Goal: Information Seeking & Learning: Find specific fact

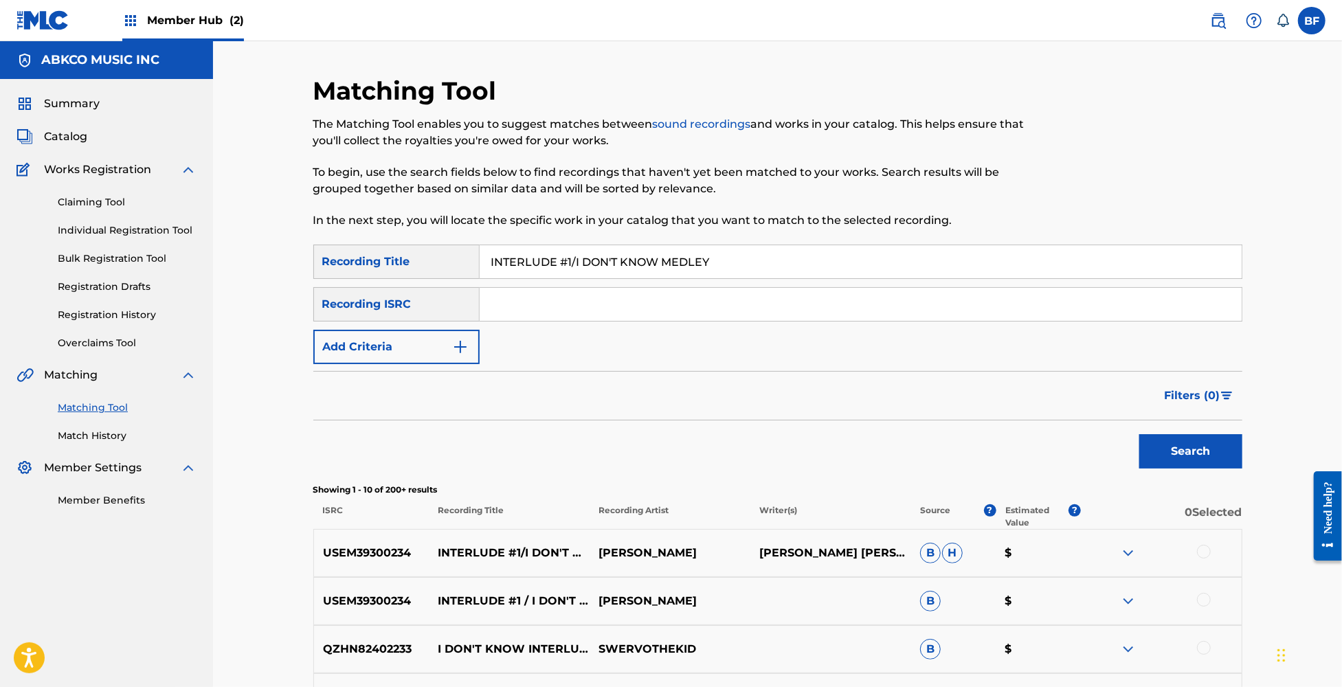
drag, startPoint x: 737, startPoint y: 267, endPoint x: 432, endPoint y: 272, distance: 305.2
click at [432, 272] on div "SearchWithCriteria4e1b2b56-4137-483e-8696-50f3be68f8c1 Recording Title INTERLUD…" at bounding box center [777, 262] width 929 height 34
paste input "T'S A BOY (REPRISE) / THERE'S A DOCTOR"
click at [1177, 448] on button "Search" at bounding box center [1190, 451] width 103 height 34
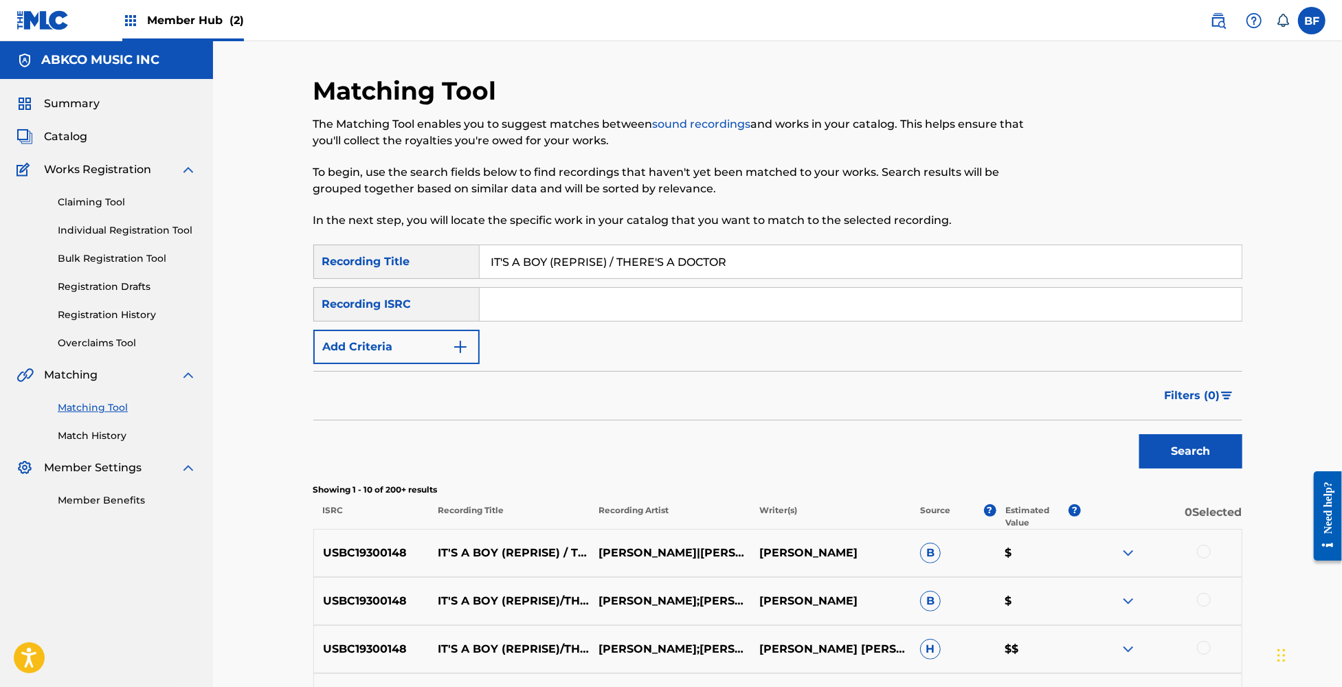
drag, startPoint x: 766, startPoint y: 252, endPoint x: 405, endPoint y: 263, distance: 360.3
click at [405, 263] on div "SearchWithCriteria4e1b2b56-4137-483e-8696-50f3be68f8c1 Recording Title IT'S A B…" at bounding box center [777, 262] width 929 height 34
paste input "LL RIGHT/FOR SENTIMENTAL REASONS"
click at [1172, 449] on button "Search" at bounding box center [1190, 451] width 103 height 34
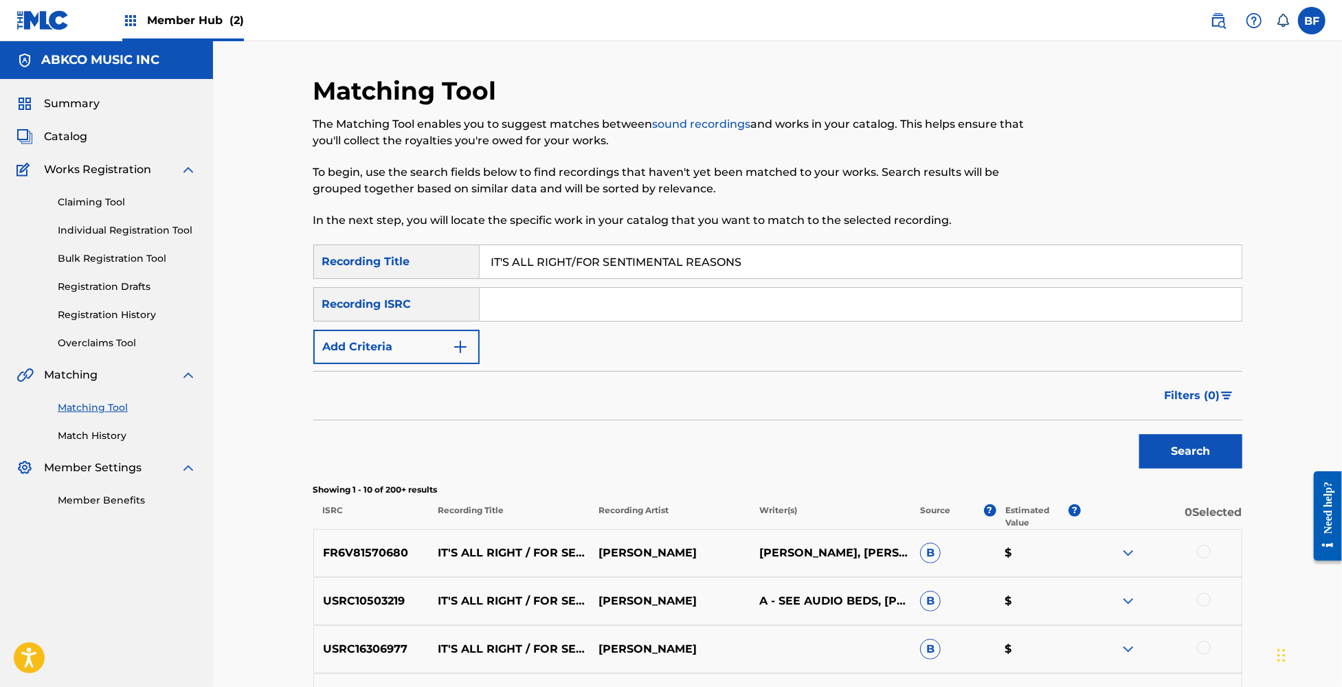
drag, startPoint x: 763, startPoint y: 265, endPoint x: 379, endPoint y: 271, distance: 383.5
click at [379, 271] on div "SearchWithCriteria4e1b2b56-4137-483e-8696-50f3be68f8c1 Recording Title IT'S ALL…" at bounding box center [777, 262] width 929 height 34
paste input "JUMPIN' [PERSON_NAME] / [PERSON_NAME] ([PERSON_NAME])"
click at [1196, 452] on button "Search" at bounding box center [1190, 451] width 103 height 34
drag, startPoint x: 807, startPoint y: 262, endPoint x: 515, endPoint y: 264, distance: 291.4
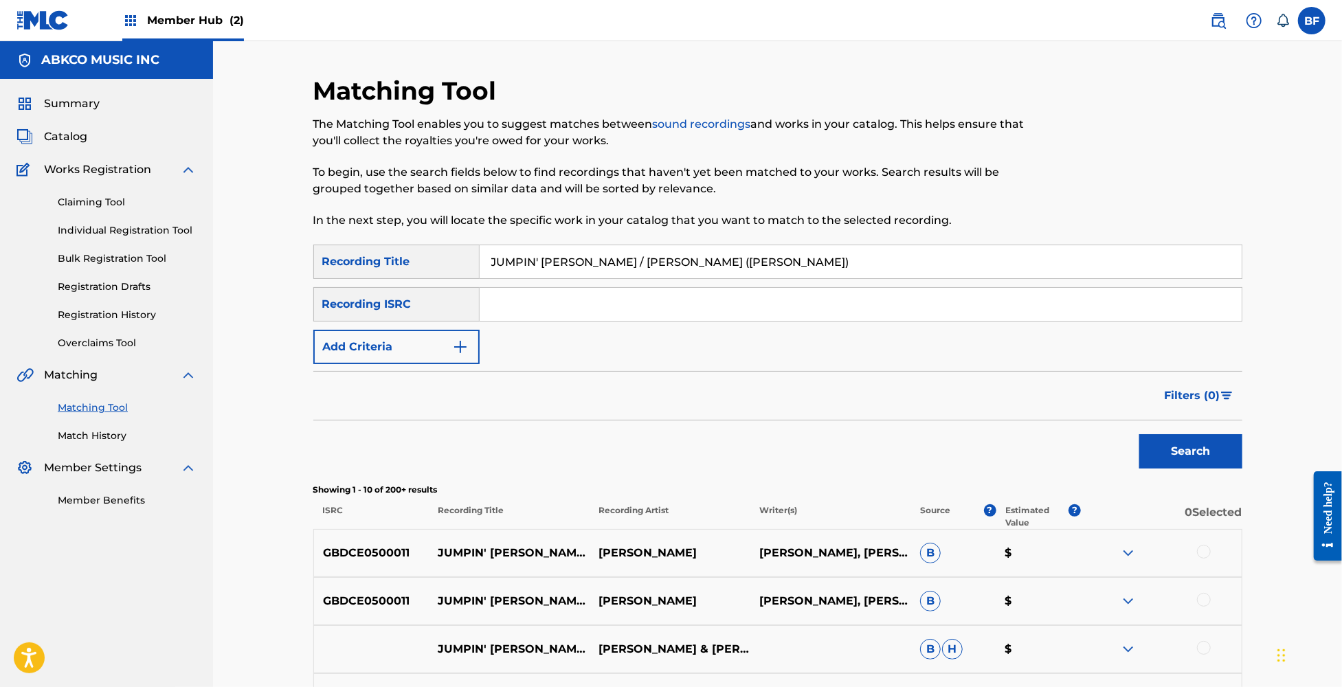
click at [515, 264] on input "JUMPIN' [PERSON_NAME] / [PERSON_NAME] ([PERSON_NAME])" at bounding box center [861, 261] width 762 height 33
paste input "[DEMOGRAPHIC_DATA] [PERSON_NAME] / LET'S SPEND THE NIGHT TOGETHER (LIVE"
click at [1163, 445] on button "Search" at bounding box center [1190, 451] width 103 height 34
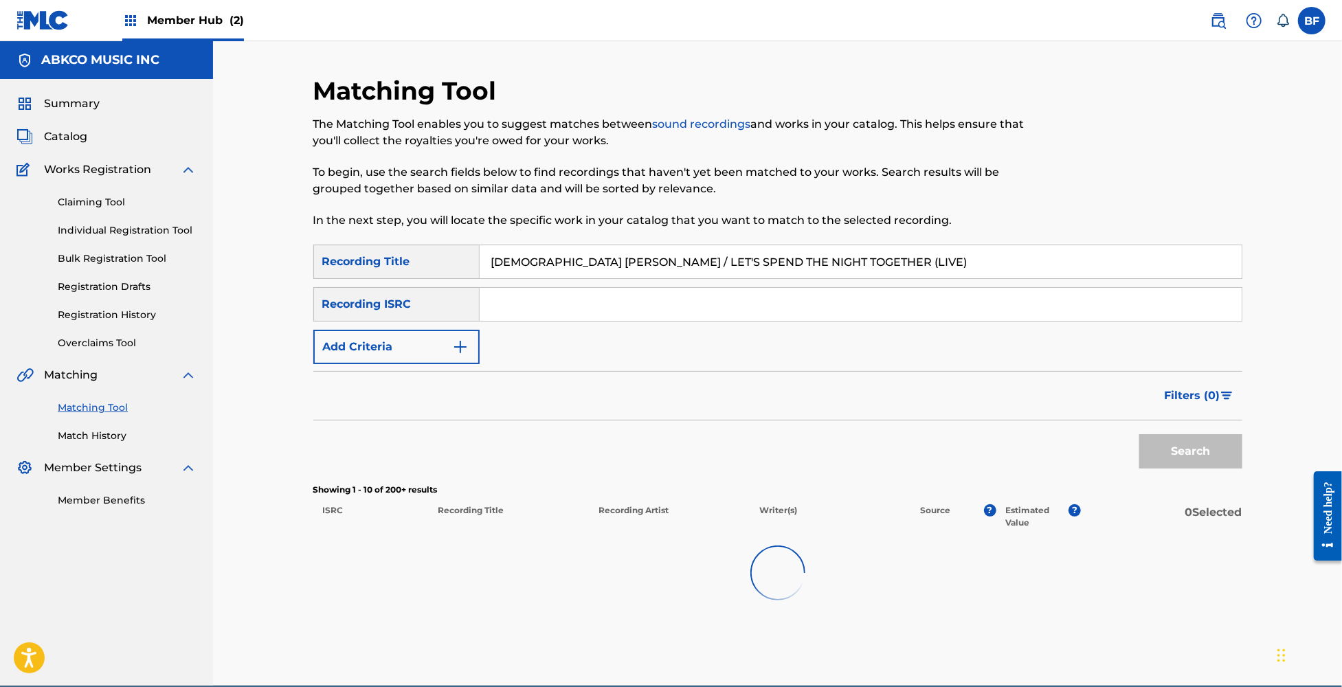
scroll to position [65, 0]
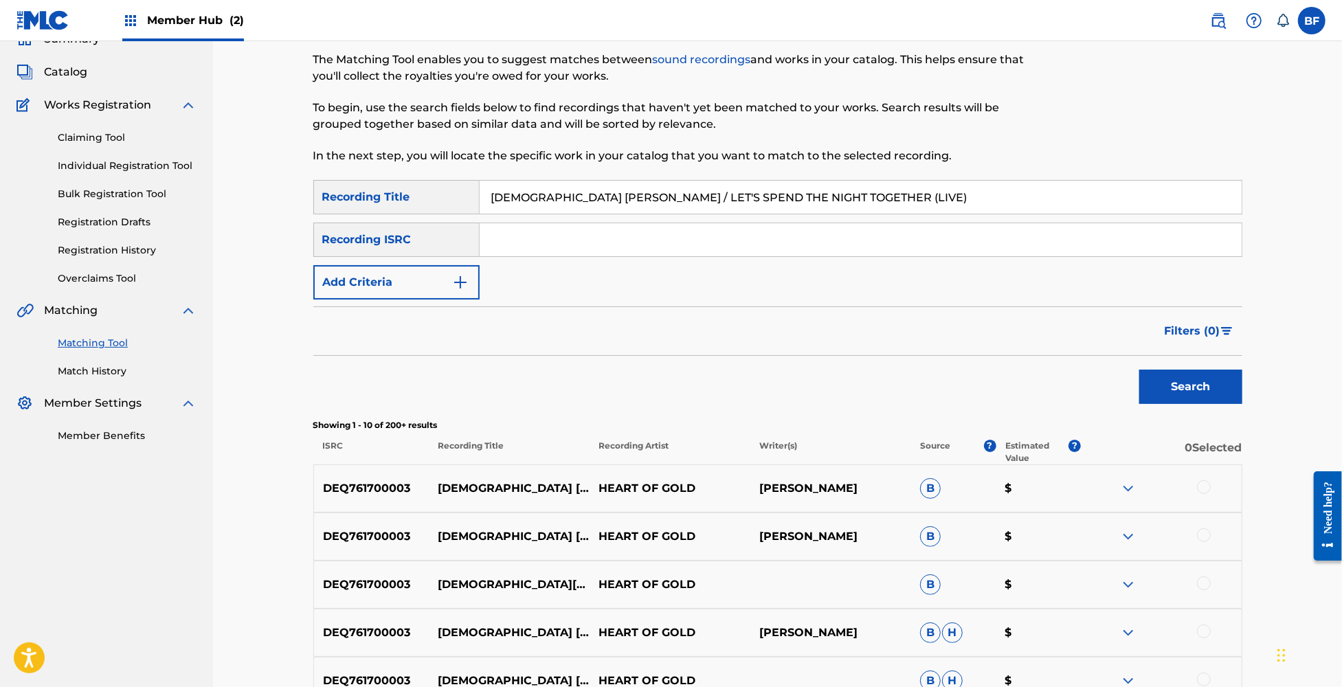
drag, startPoint x: 825, startPoint y: 190, endPoint x: 392, endPoint y: 195, distance: 433.7
click at [392, 195] on div "SearchWithCriteria4e1b2b56-4137-483e-8696-50f3be68f8c1 Recording Title [DEMOGRA…" at bounding box center [777, 197] width 929 height 34
paste input "ET'S SHAKE / IT'S ALL OVER NOW ([PERSON_NAME] & LOADED - LIVE: [PERSON_NAME] PA…"
click at [1179, 386] on button "Search" at bounding box center [1190, 387] width 103 height 34
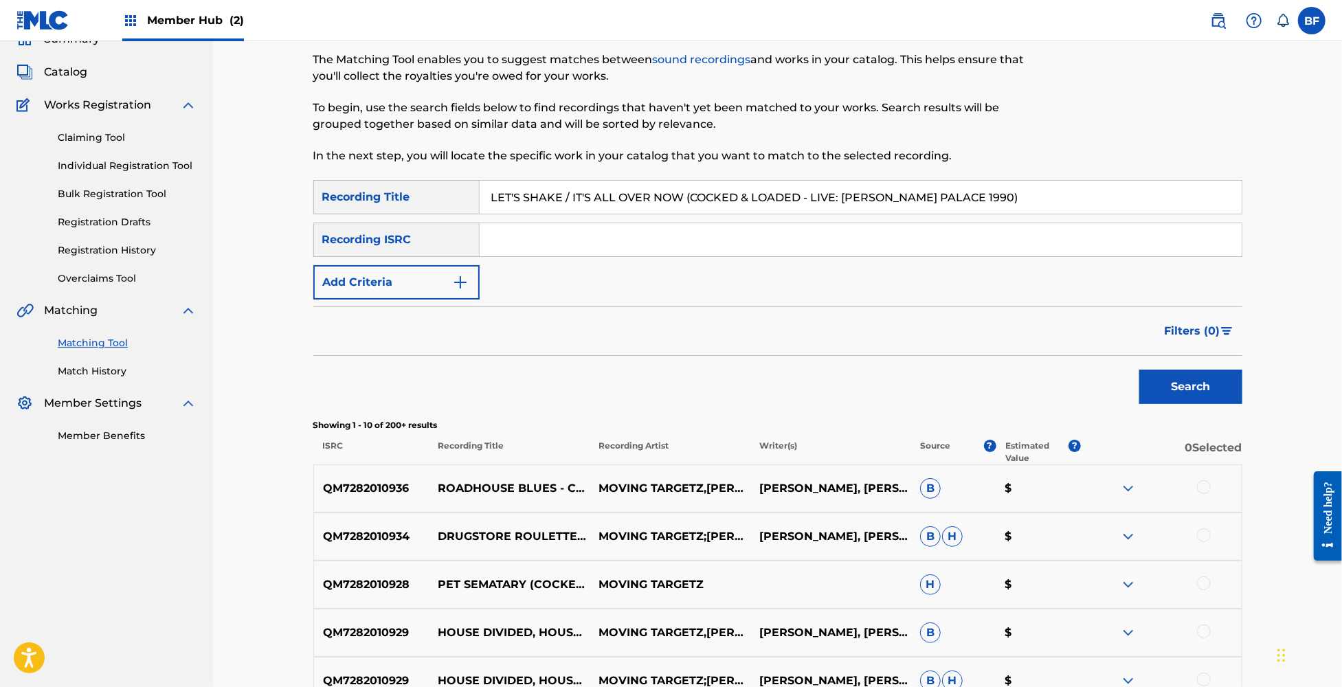
scroll to position [432, 0]
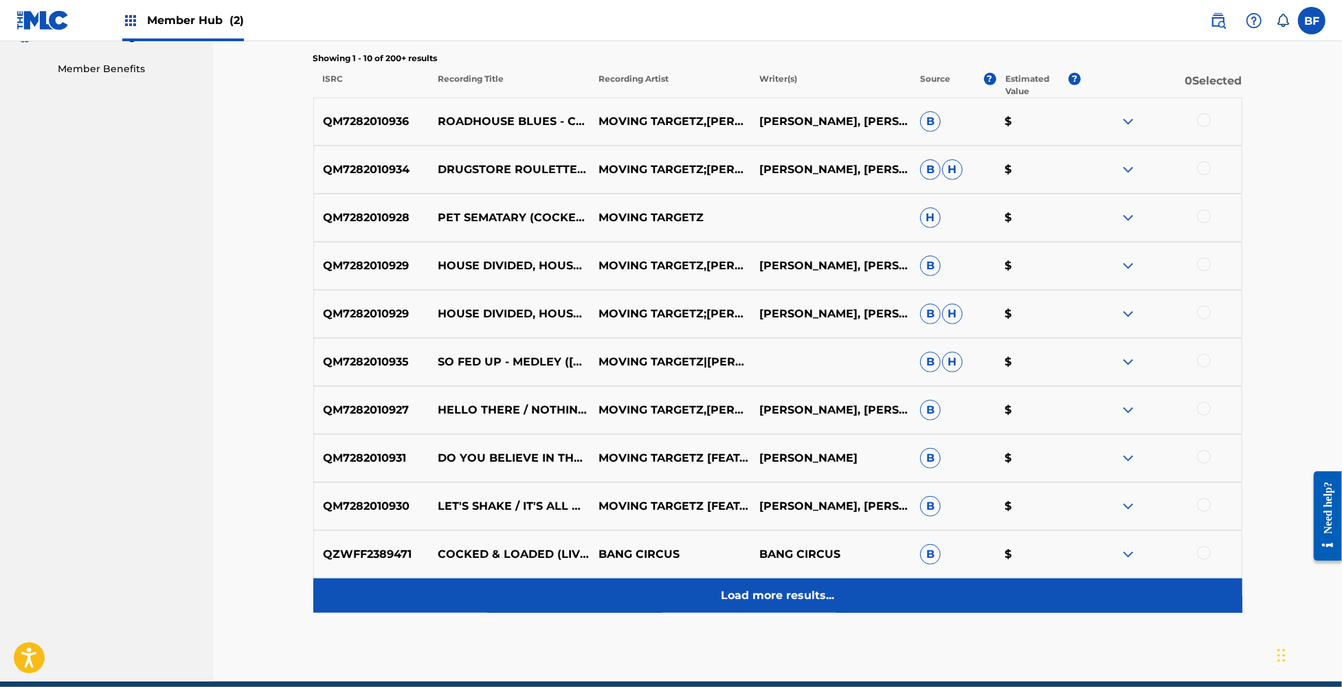
click at [805, 603] on p "Load more results..." at bounding box center [777, 596] width 113 height 16
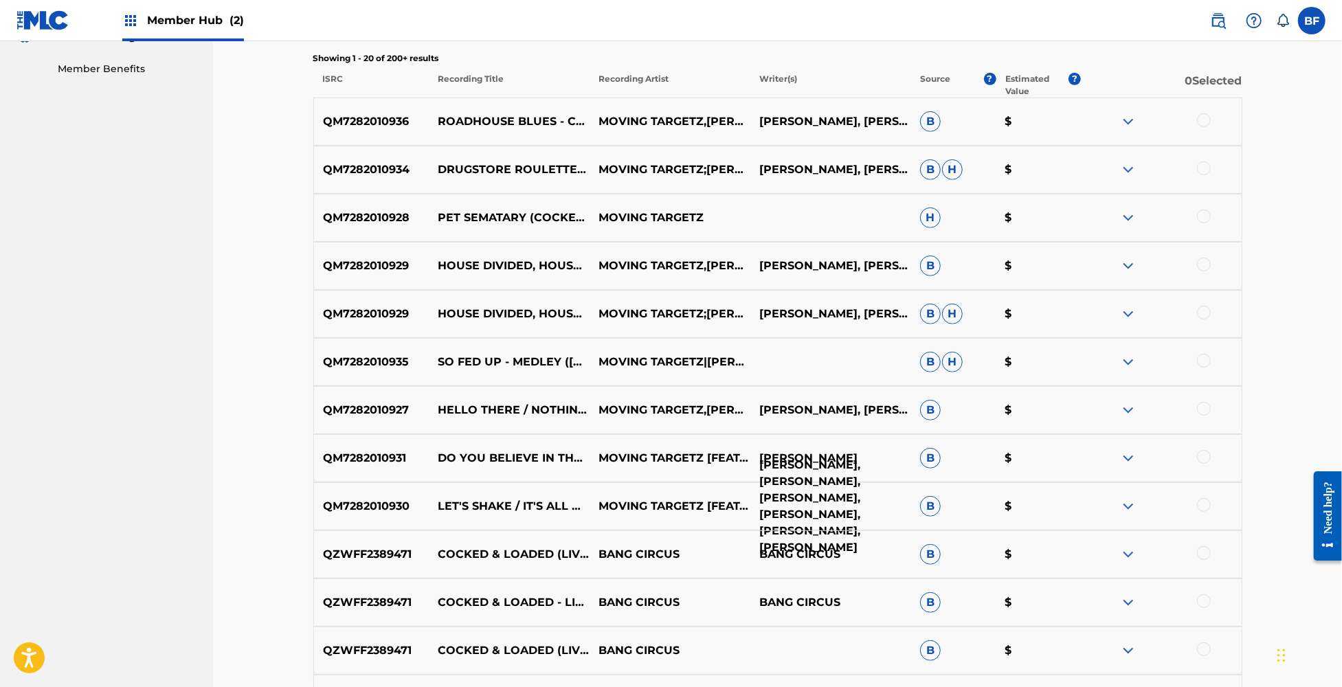
scroll to position [65, 0]
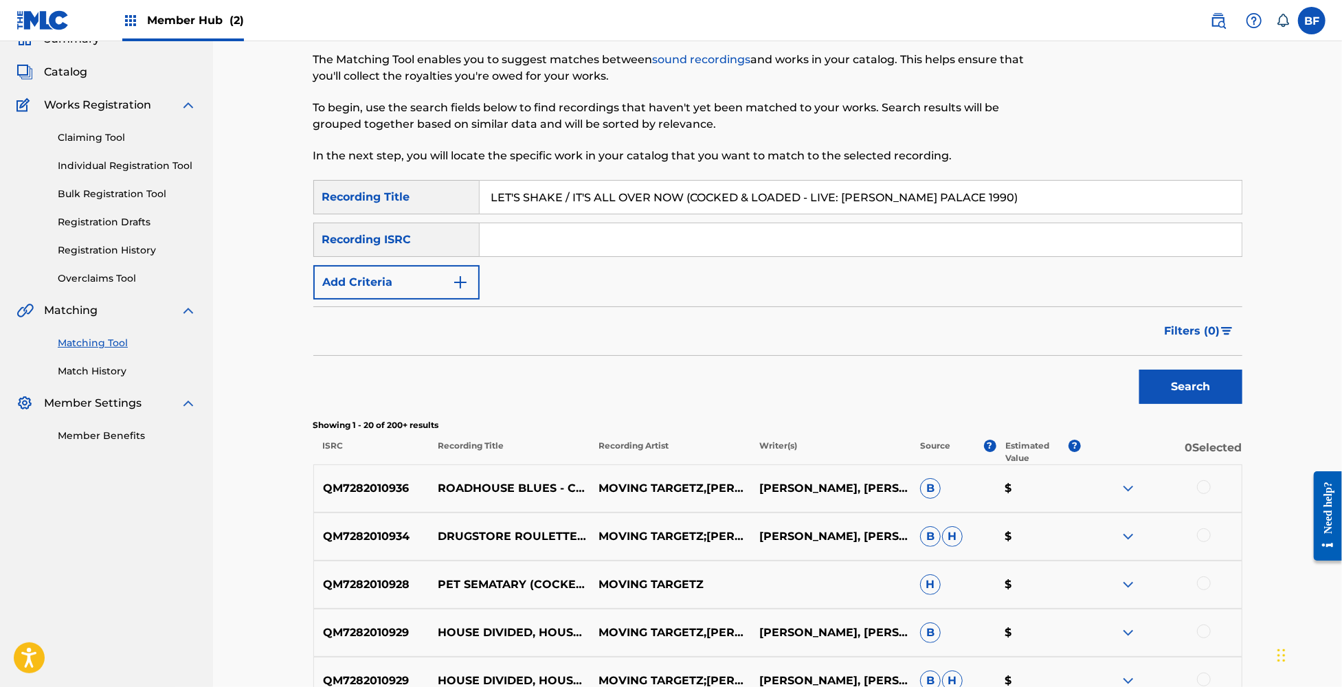
drag, startPoint x: 971, startPoint y: 188, endPoint x: 441, endPoint y: 191, distance: 530.5
click at [441, 191] on div "SearchWithCriteria4e1b2b56-4137-483e-8696-50f3be68f8c1 Recording Title LET'S SH…" at bounding box center [777, 197] width 929 height 34
paste input "PEND THE NIGHT TOGETHER / MOTHER'S LITTLE HELPER / REELIN' & ROCKIN' / TELL ME"
click at [1177, 383] on button "Search" at bounding box center [1190, 387] width 103 height 34
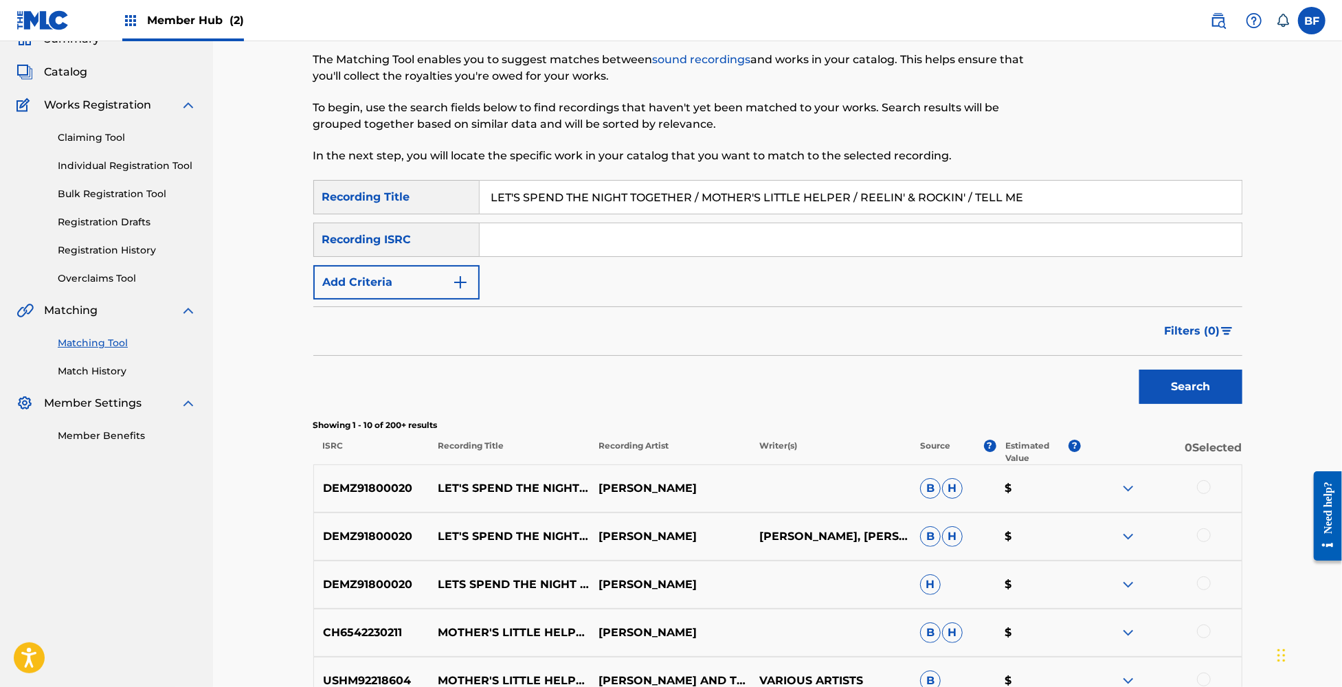
drag, startPoint x: 1042, startPoint y: 196, endPoint x: 367, endPoint y: 187, distance: 674.9
click at [367, 187] on div "SearchWithCriteria4e1b2b56-4137-483e-8696-50f3be68f8c1 Recording Title LET'S SP…" at bounding box center [777, 197] width 929 height 34
paste input "S SPEND THE NIGHT TOGETHER/HAVE YOU SEEN YOUR MOTHER, BABY - STANDING IN THE SH…"
click at [1169, 378] on button "Search" at bounding box center [1190, 387] width 103 height 34
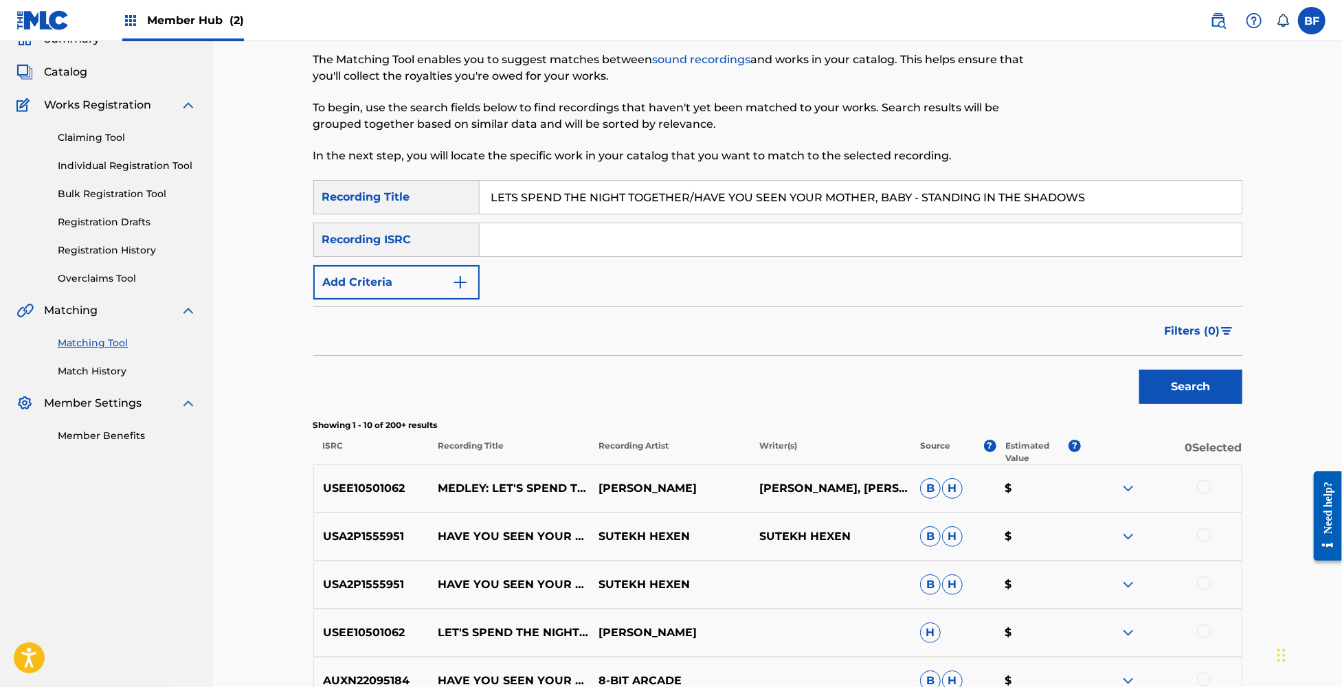
drag, startPoint x: 1127, startPoint y: 206, endPoint x: 261, endPoint y: 220, distance: 866.0
click at [261, 220] on div "Matching Tool The Matching Tool enables you to suggest matches between sound re…" at bounding box center [777, 513] width 1129 height 1072
click at [1205, 386] on button "Search" at bounding box center [1190, 387] width 103 height 34
drag, startPoint x: 1142, startPoint y: 196, endPoint x: 323, endPoint y: 185, distance: 819.3
click at [323, 185] on div "SearchWithCriteria4e1b2b56-4137-483e-8696-50f3be68f8c1 Recording Title LETS SPE…" at bounding box center [777, 197] width 929 height 34
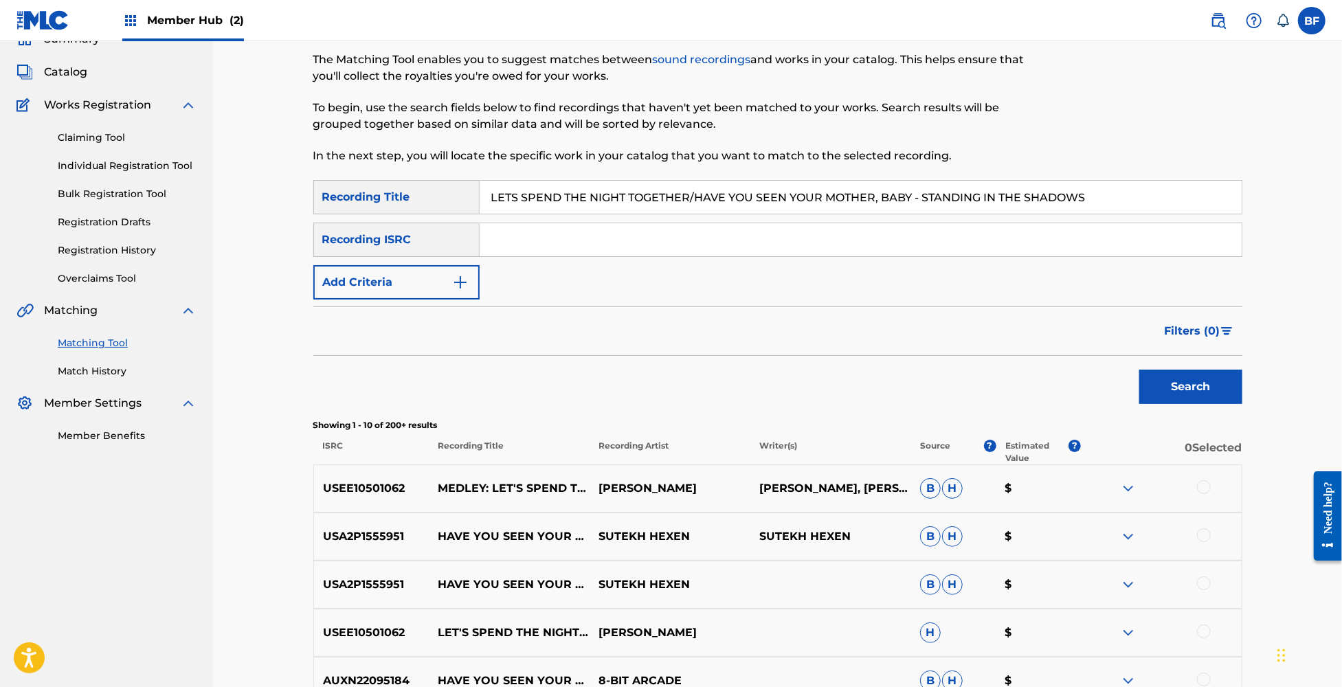
paste input "MEDLEY - LITTLE RED ROOSTER / IT'S ALL OVER NOW / LITTLE BY LITTLE"
click at [1158, 377] on button "Search" at bounding box center [1190, 387] width 103 height 34
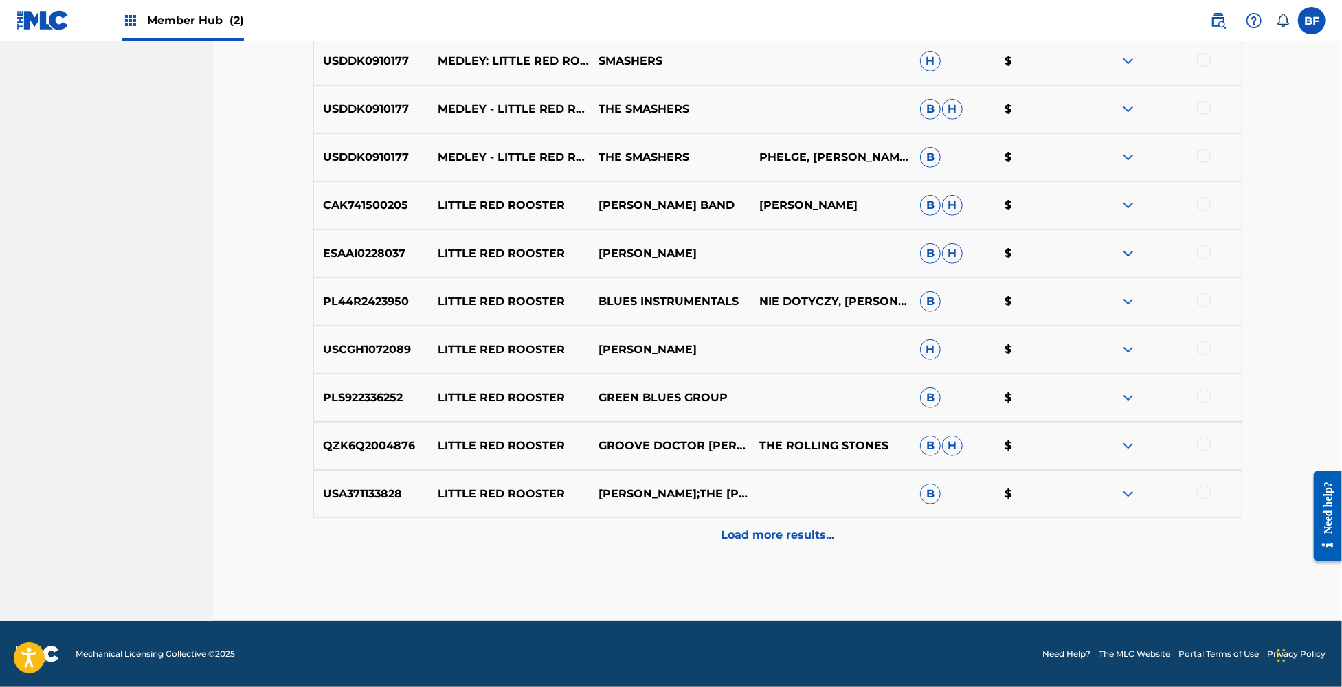
scroll to position [0, 0]
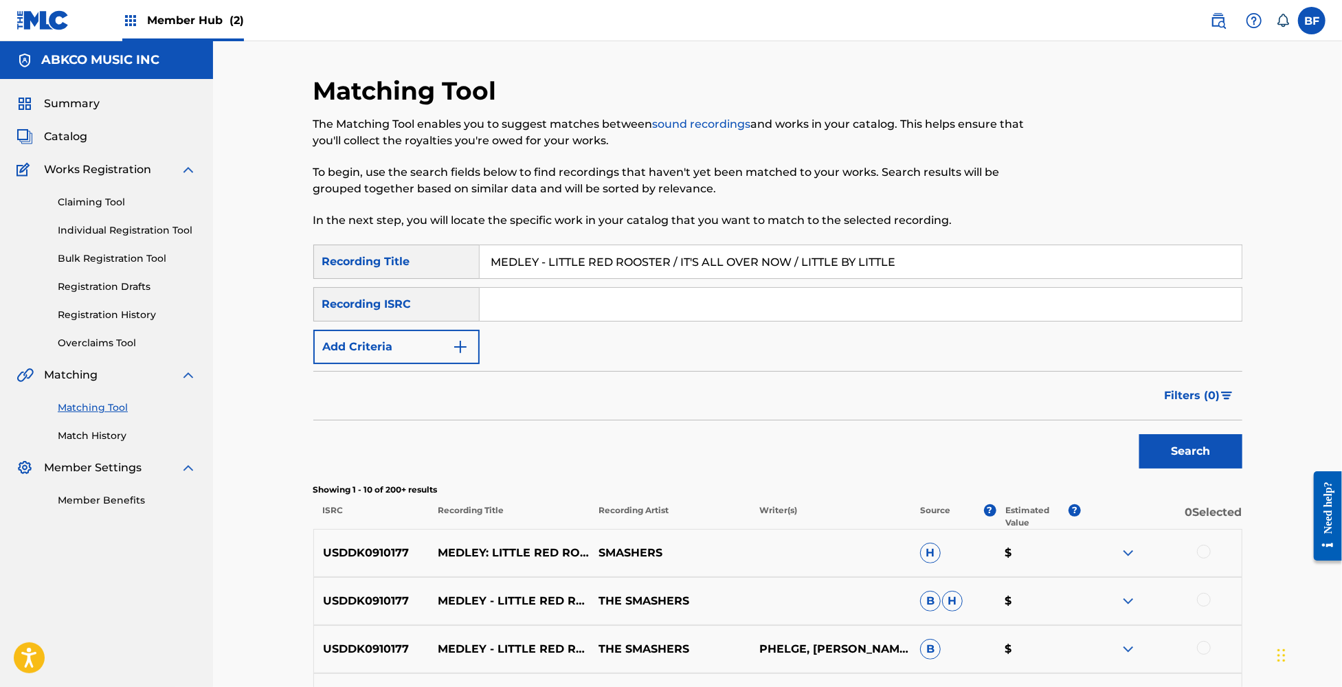
drag, startPoint x: 928, startPoint y: 265, endPoint x: 411, endPoint y: 257, distance: 516.9
click at [411, 257] on div "SearchWithCriteria4e1b2b56-4137-483e-8696-50f3be68f8c1 Recording Title MEDLEY -…" at bounding box center [777, 262] width 929 height 34
paste input "(WONDERFUL, HEM OF HIS GRAMENT, [PERSON_NAME] BE A FENCE AROUND ME)"
click at [1205, 446] on button "Search" at bounding box center [1190, 451] width 103 height 34
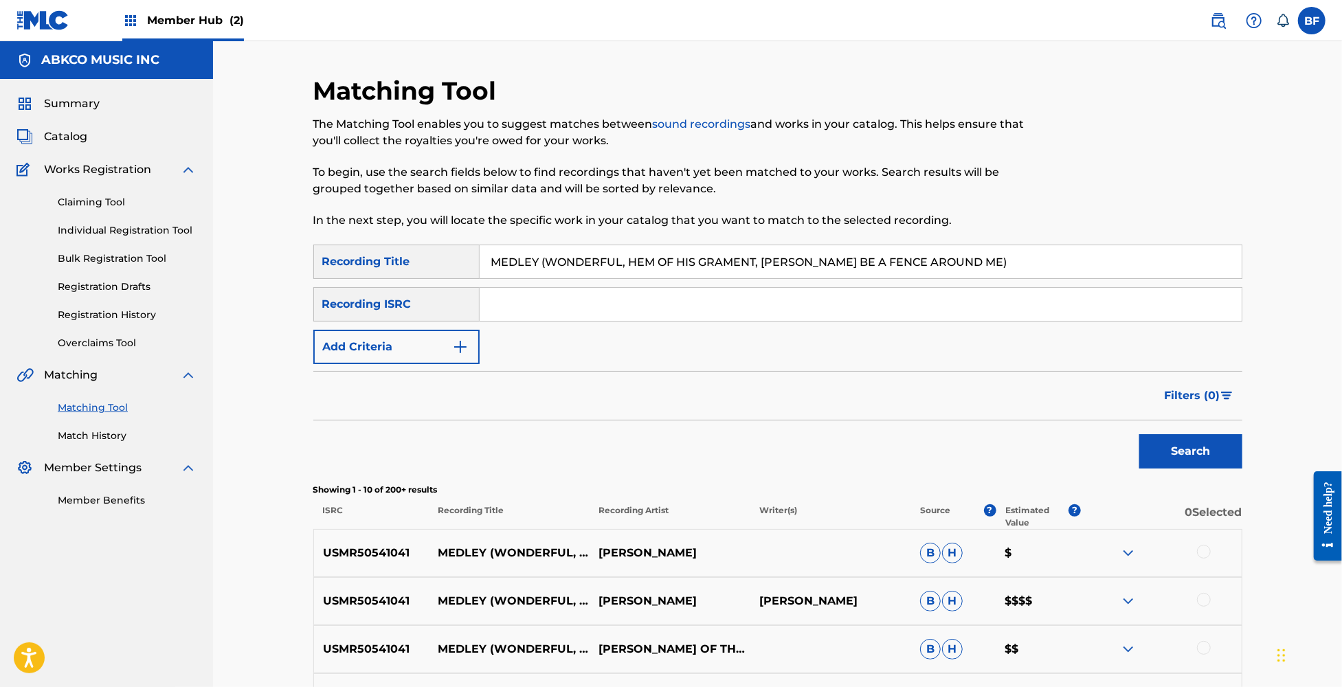
drag, startPoint x: 961, startPoint y: 259, endPoint x: 331, endPoint y: 247, distance: 630.3
click at [331, 247] on div "SearchWithCriteria4e1b2b56-4137-483e-8696-50f3be68f8c1 Recording Title MEDLEY (…" at bounding box center [777, 262] width 929 height 34
paste input "1: LOVE IN VAIN / BRING IT ON HOME TO [GEOGRAPHIC_DATA]"
click at [1160, 452] on button "Search" at bounding box center [1190, 451] width 103 height 34
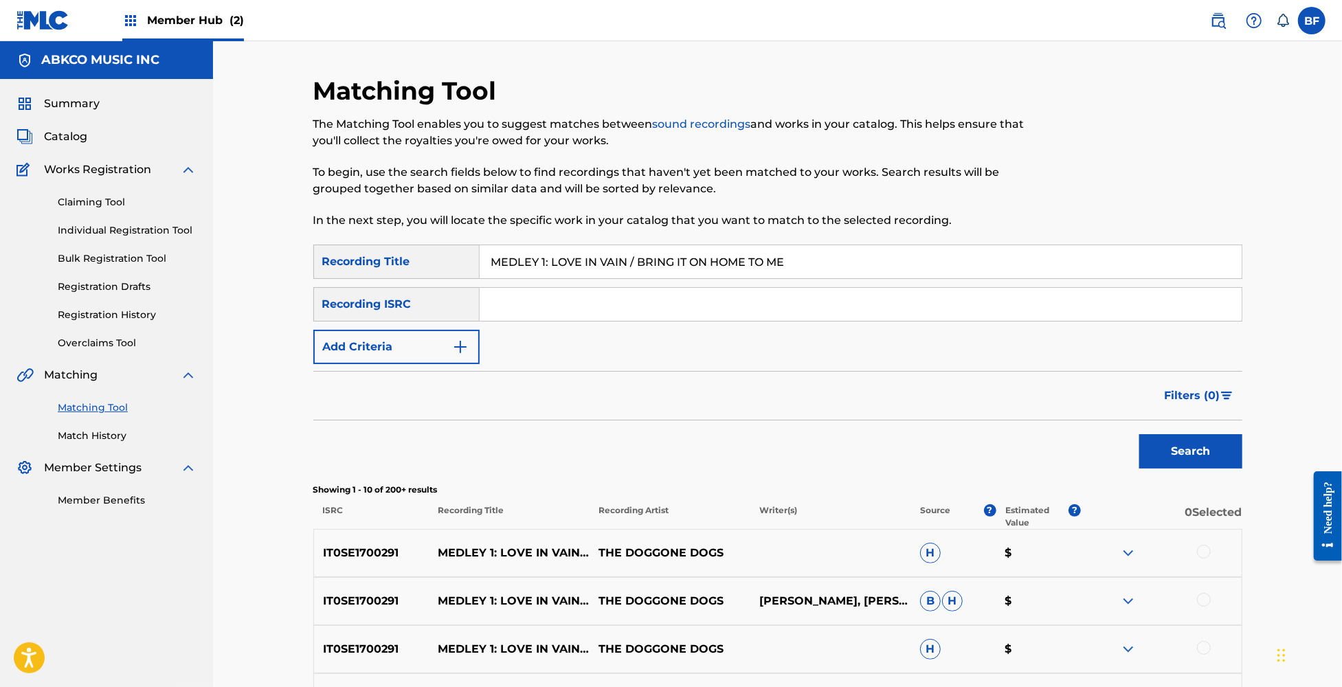
drag, startPoint x: 809, startPoint y: 264, endPoint x: 385, endPoint y: 260, distance: 424.0
click at [385, 260] on div "SearchWithCriteria4e1b2b56-4137-483e-8696-50f3be68f8c1 Recording Title MEDLEY 1…" at bounding box center [777, 262] width 929 height 34
paste input "BELLE ANCOLIE : [PERSON_NAME] / QUAND [PERSON_NAME] VA CHEZ SON FILS / [PERSON_…"
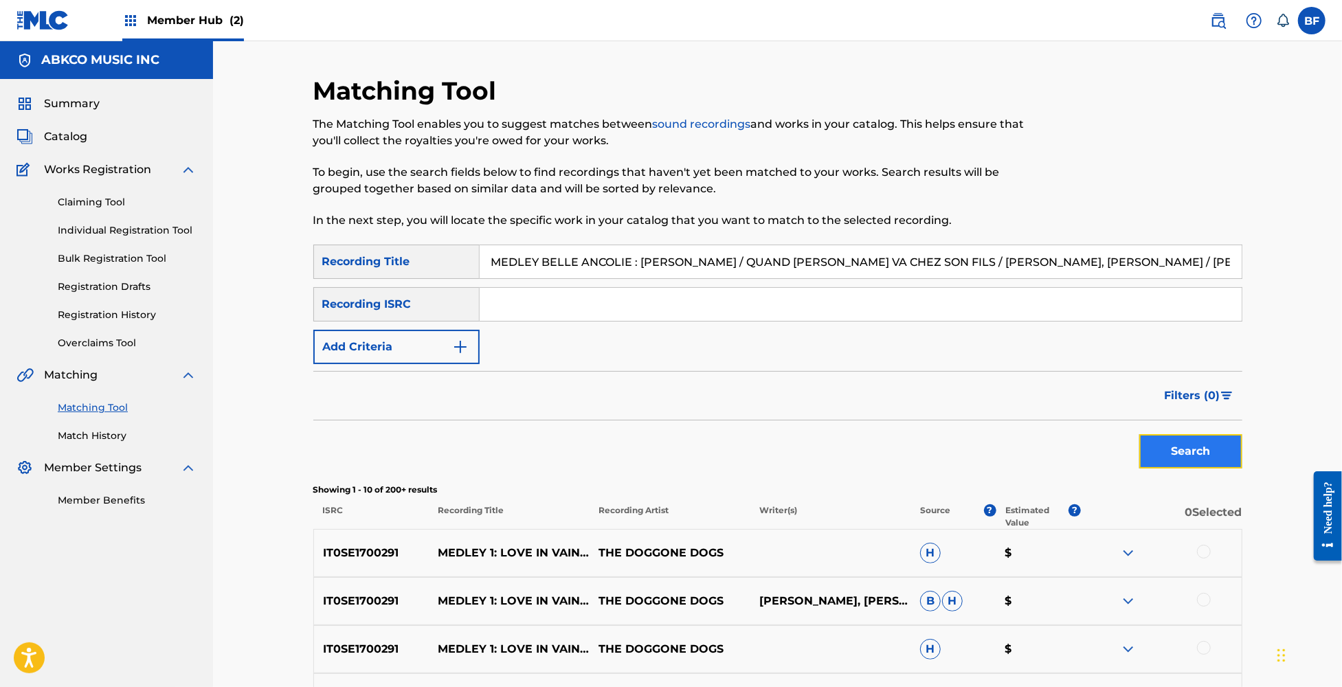
click at [1188, 449] on button "Search" at bounding box center [1190, 451] width 103 height 34
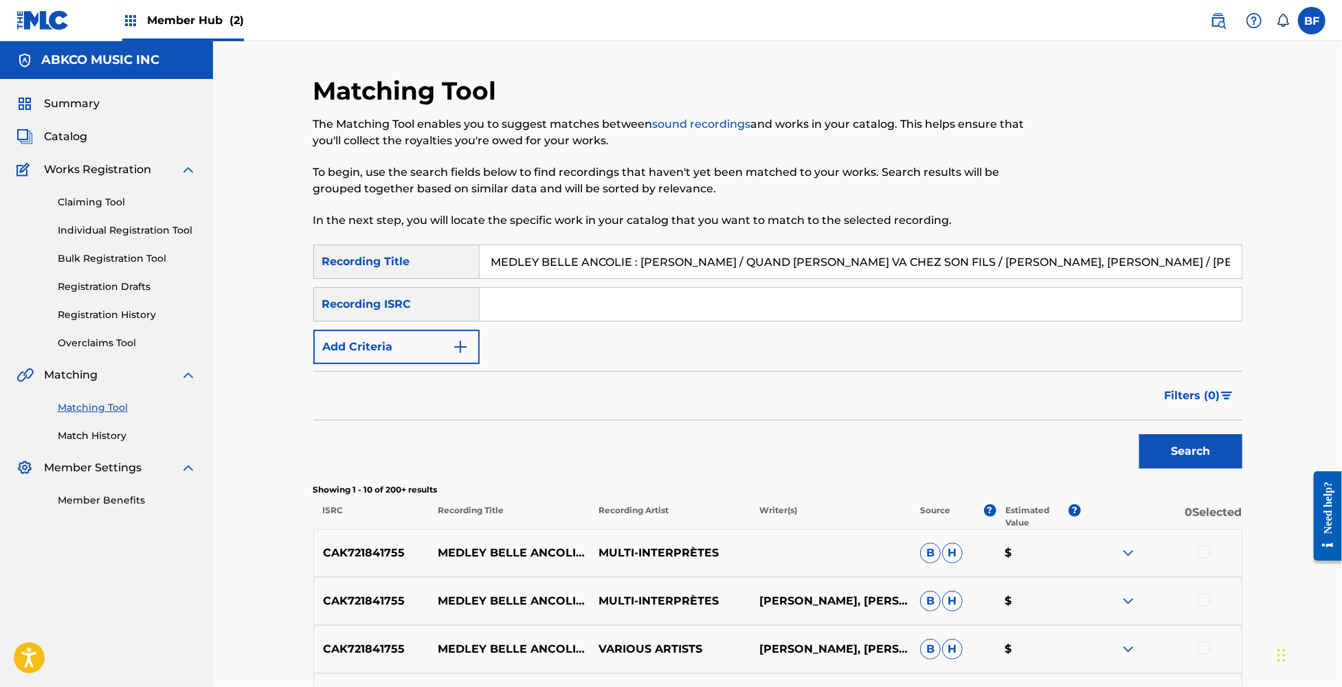
click at [1026, 258] on input "MEDLEY BELLE ANCOLIE : [PERSON_NAME] / QUAND [PERSON_NAME] VA CHEZ SON FILS / […" at bounding box center [861, 261] width 762 height 33
paste input ": (I KNOW) IM LOSING YOU - ITS ALL OVER NOW - STANDIN IN THE SHADOWS OF LOVE - …"
type input "MEDLEY: (I KNOW) IM LOSING YOU - ITS ALL OVER NOW - STANDIN IN THE SHADOWS OF L…"
click at [1139, 434] on button "Search" at bounding box center [1190, 451] width 103 height 34
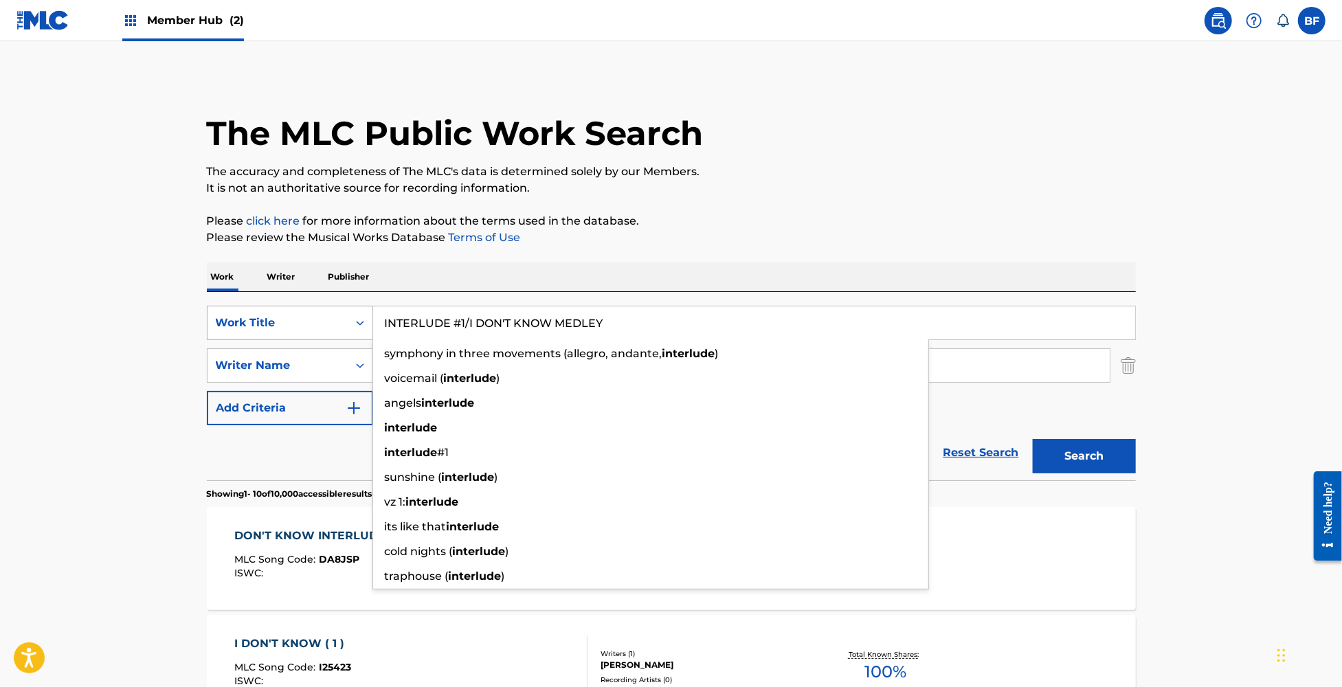
drag, startPoint x: 636, startPoint y: 322, endPoint x: 366, endPoint y: 327, distance: 269.4
click at [366, 327] on div "SearchWithCriteria1541f75a-ad50-4fa2-b625-f4c9726b5dcd Work Title INTERLUDE #1/…" at bounding box center [671, 323] width 929 height 34
paste input "T'S A BOY (REPRISE) / THERE'S A DOCTOR"
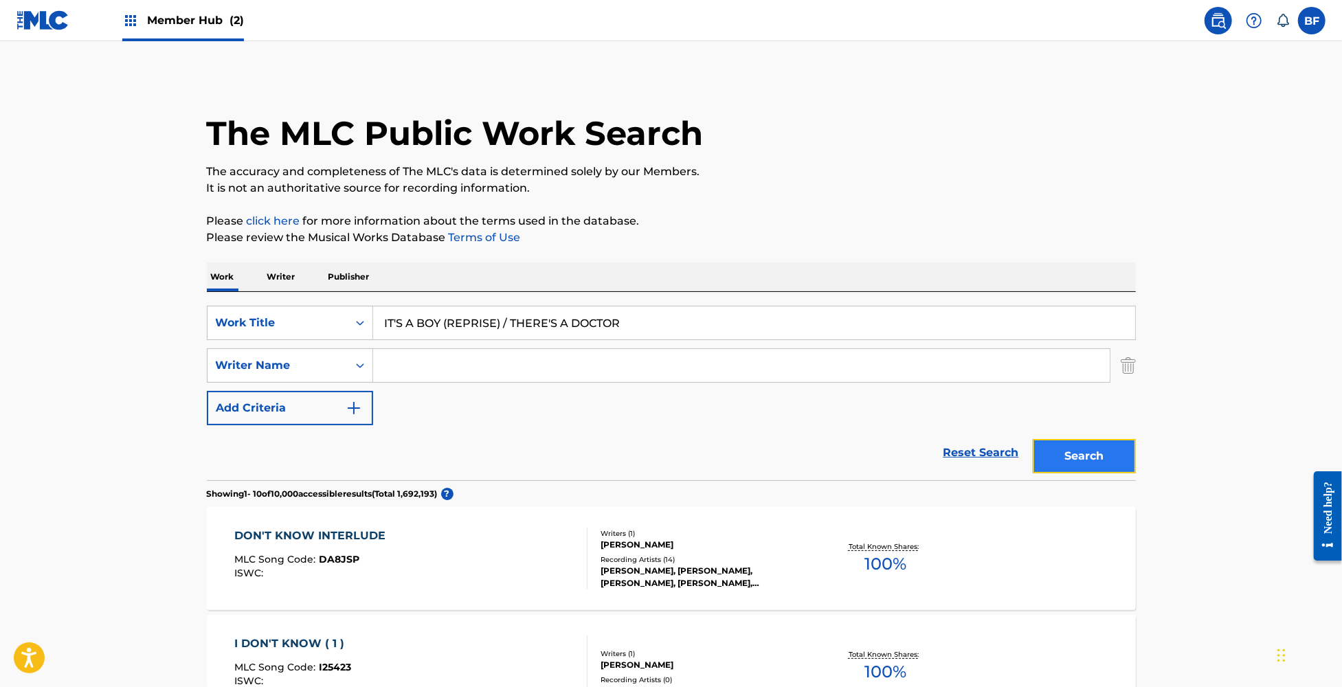
click at [1102, 462] on button "Search" at bounding box center [1084, 456] width 103 height 34
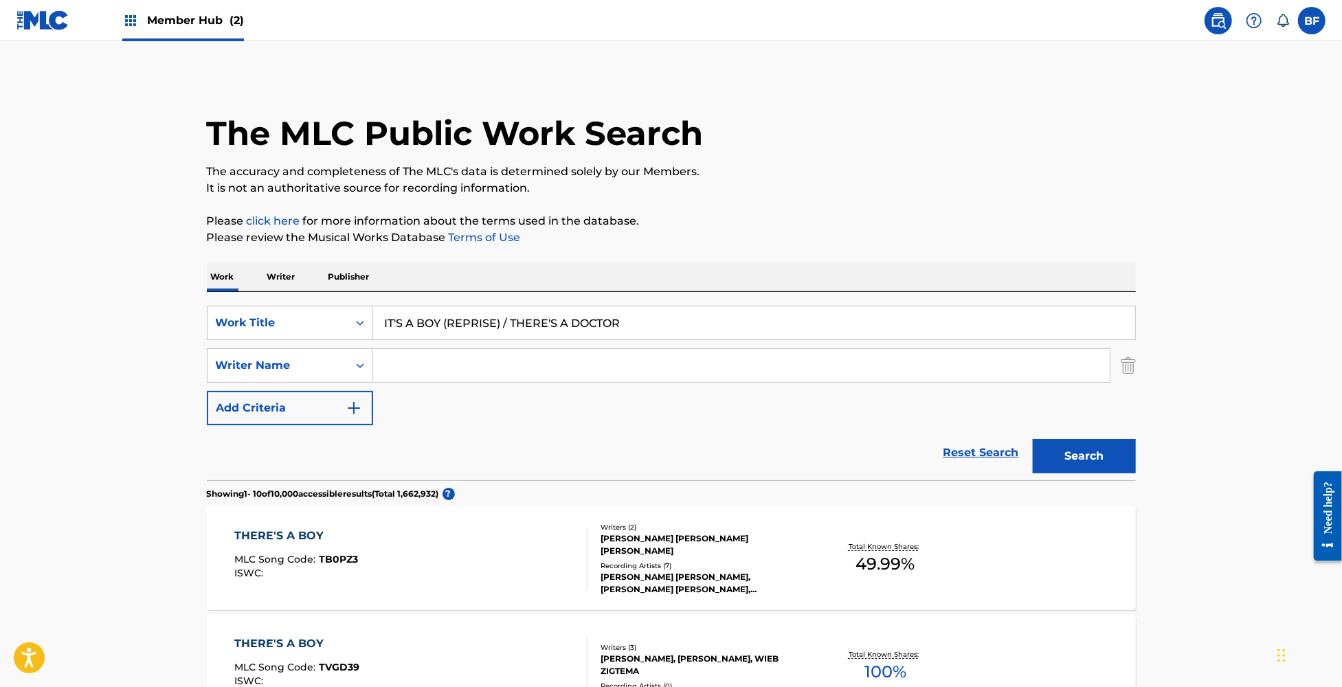
drag, startPoint x: 672, startPoint y: 331, endPoint x: 201, endPoint y: 325, distance: 470.8
paste input "LL RIGHT/FOR SENTIMENTAL REASONS"
click at [1070, 449] on button "Search" at bounding box center [1084, 456] width 103 height 34
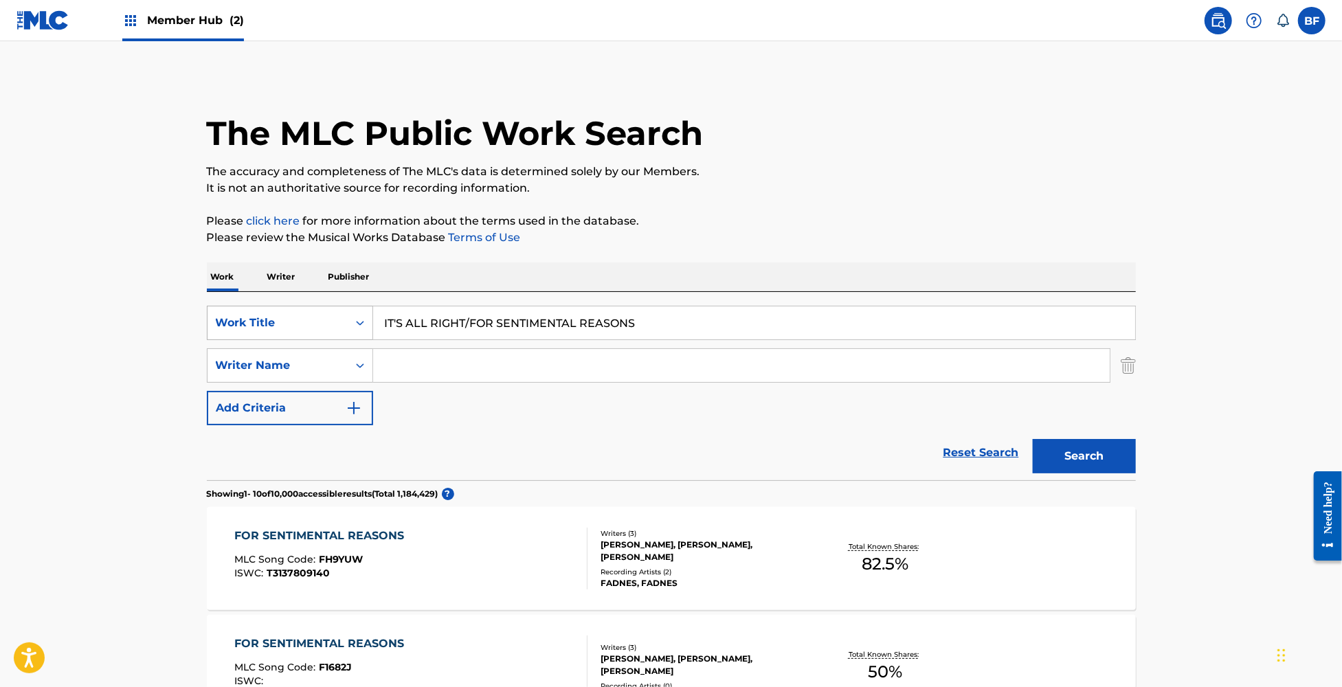
drag, startPoint x: 672, startPoint y: 326, endPoint x: 317, endPoint y: 333, distance: 355.4
click at [317, 333] on div "SearchWithCriteria1541f75a-ad50-4fa2-b625-f4c9726b5dcd Work Title IT'S ALL RIGH…" at bounding box center [671, 323] width 929 height 34
paste input "JUMPIN' [PERSON_NAME] / [PERSON_NAME] ([PERSON_NAME])"
click at [1033, 439] on button "Search" at bounding box center [1084, 456] width 103 height 34
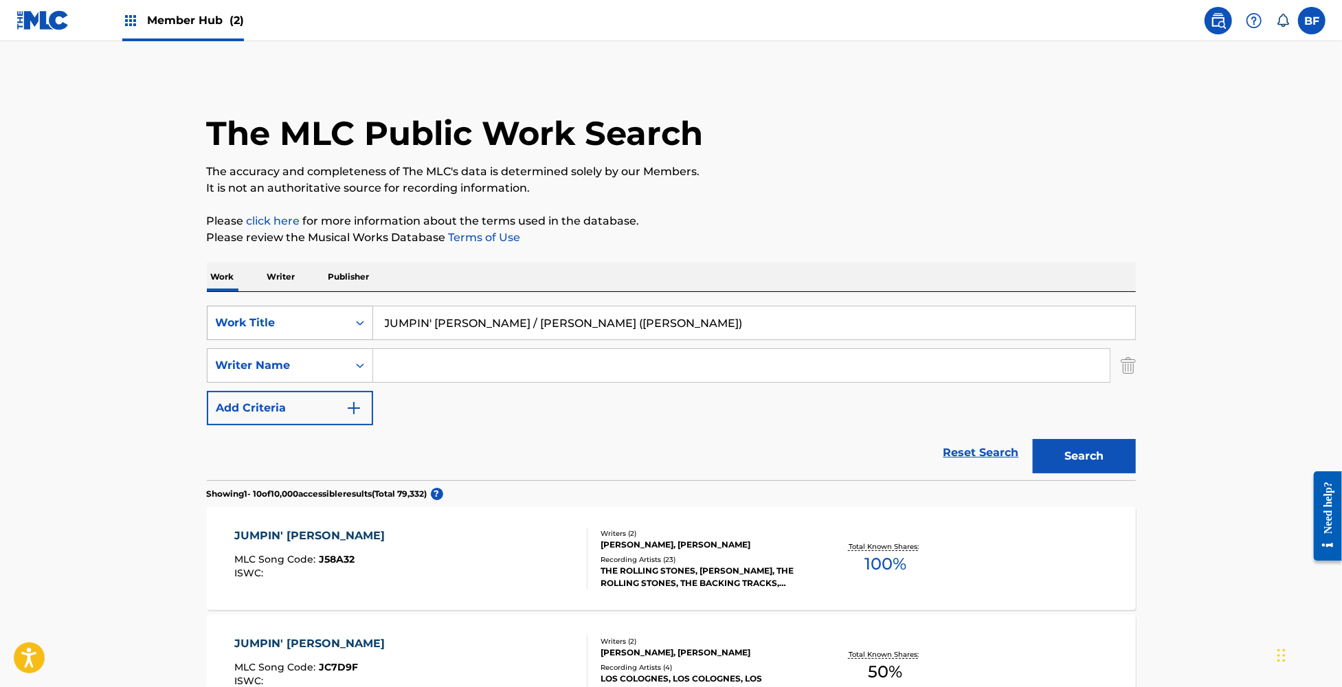
drag, startPoint x: 676, startPoint y: 324, endPoint x: 298, endPoint y: 322, distance: 378.0
click at [298, 322] on div "SearchWithCriteria1541f75a-ad50-4fa2-b625-f4c9726b5dcd Work Title JUMPIN' JACK …" at bounding box center [671, 323] width 929 height 34
paste input "[DEMOGRAPHIC_DATA] [PERSON_NAME] / LET'S SPEND THE NIGHT TOGETHER (LIVE"
click at [1033, 439] on button "Search" at bounding box center [1084, 456] width 103 height 34
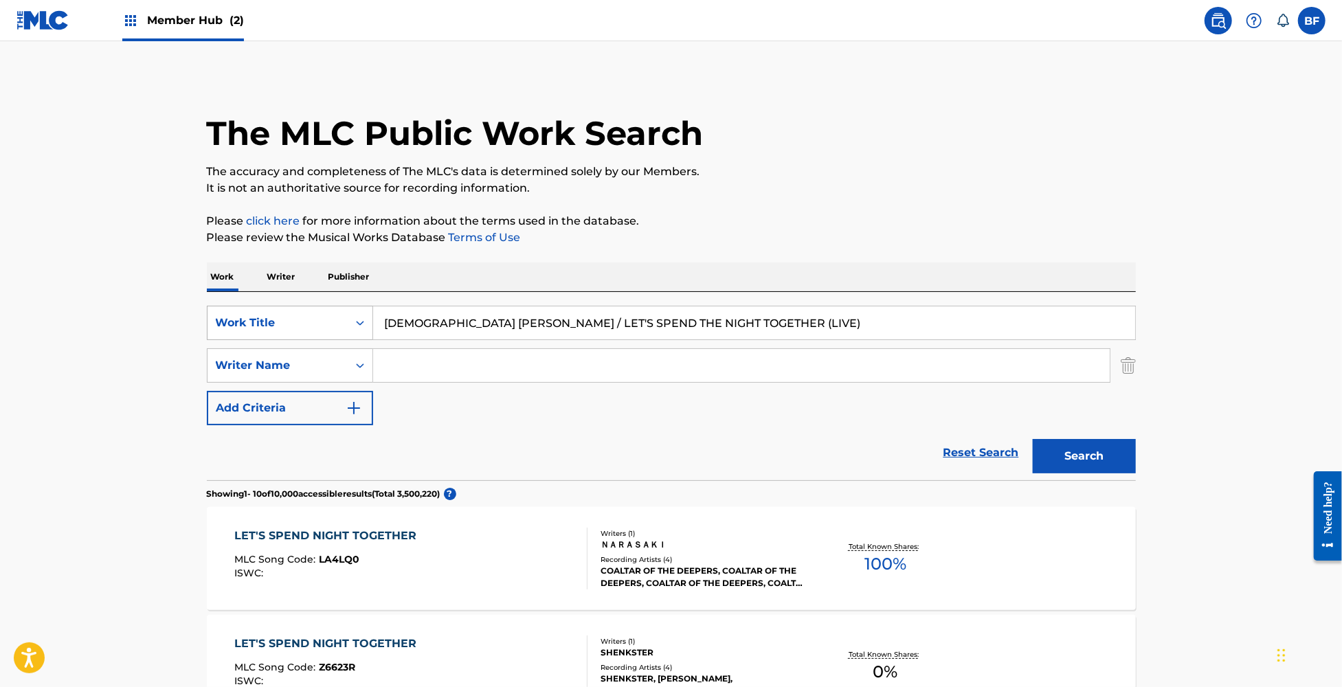
drag, startPoint x: 724, startPoint y: 313, endPoint x: 291, endPoint y: 333, distance: 433.4
click at [291, 333] on div "SearchWithCriteria1541f75a-ad50-4fa2-b625-f4c9726b5dcd Work Title LADY JANE / L…" at bounding box center [671, 323] width 929 height 34
paste input "ET'S SHAKE / IT'S ALL OVER NOW ([PERSON_NAME] & LOADED - LIVE: [PERSON_NAME] PA…"
click at [1108, 465] on button "Search" at bounding box center [1084, 456] width 103 height 34
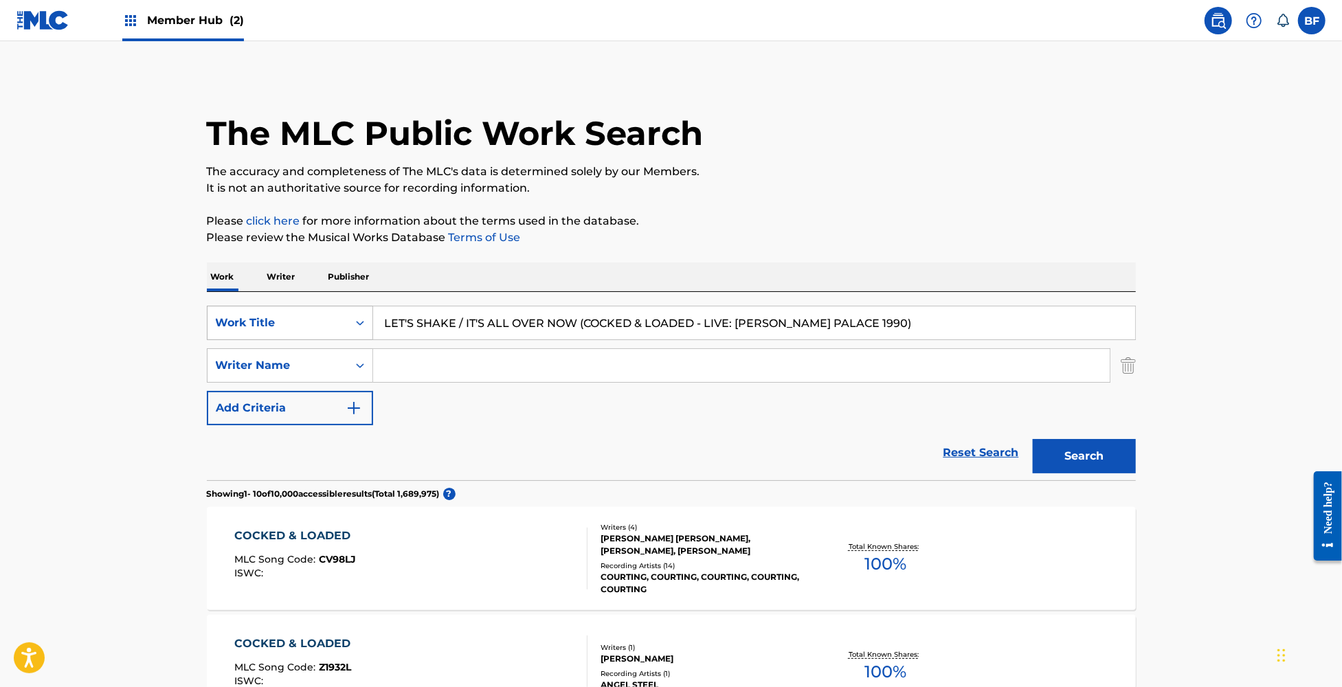
drag, startPoint x: 877, startPoint y: 328, endPoint x: 245, endPoint y: 311, distance: 632.5
click at [245, 311] on div "SearchWithCriteria1541f75a-ad50-4fa2-b625-f4c9726b5dcd Work Title LET'S SHAKE /…" at bounding box center [671, 323] width 929 height 34
paste input "PEND THE NIGHT TOGETHER / MOTHER'S LITTLE HELPER / REELIN' & ROCKIN' / TELL ME"
click at [1084, 457] on button "Search" at bounding box center [1084, 456] width 103 height 34
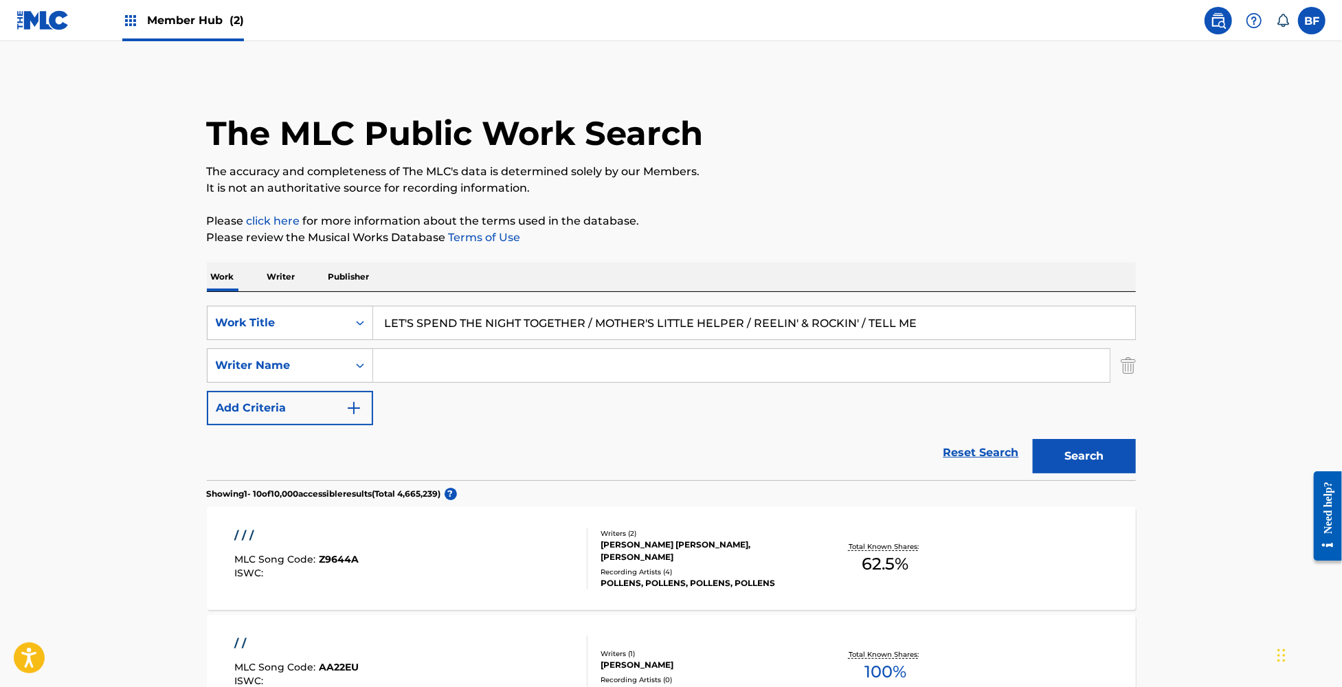
drag, startPoint x: 959, startPoint y: 328, endPoint x: 0, endPoint y: 324, distance: 959.4
paste input "S SPEND THE NIGHT TOGETHER/HAVE YOU SEEN YOUR MOTHER, BABY - STANDING IN THE SH…"
click at [1100, 465] on button "Search" at bounding box center [1084, 456] width 103 height 34
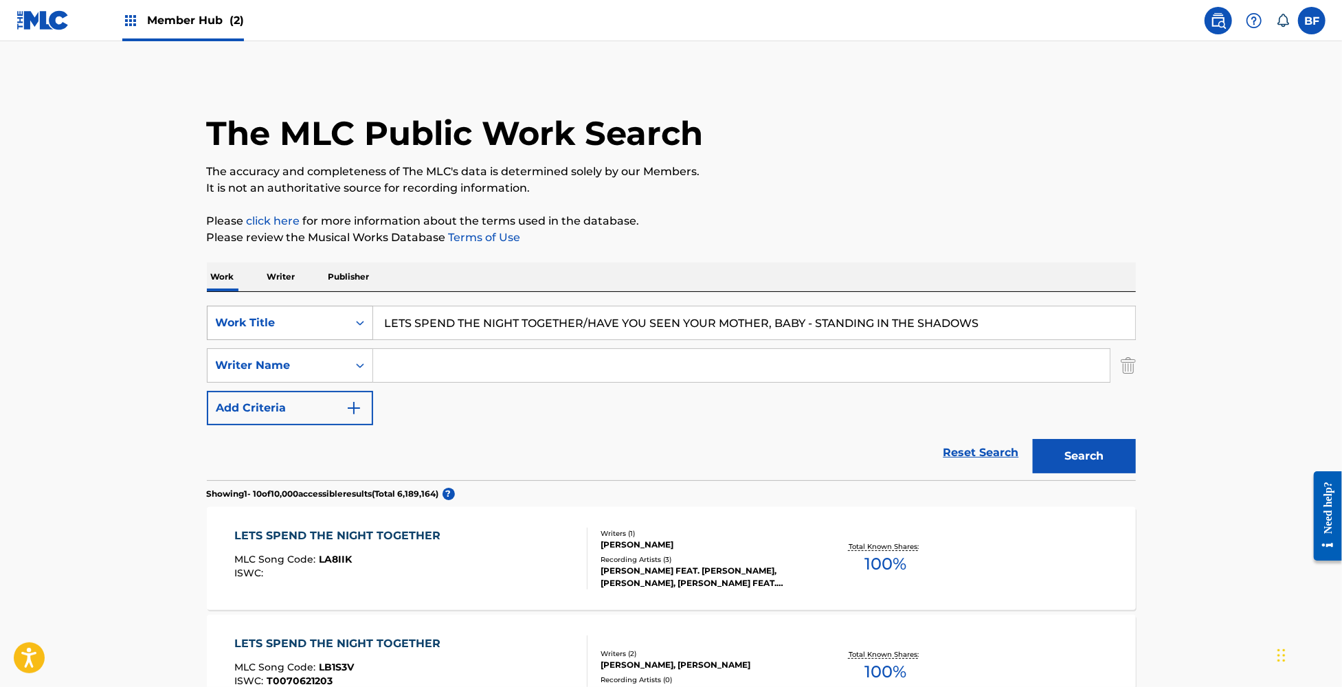
drag, startPoint x: 999, startPoint y: 318, endPoint x: 359, endPoint y: 330, distance: 639.9
click at [359, 330] on div "SearchWithCriteria1541f75a-ad50-4fa2-b625-f4c9726b5dcd Work Title LETS SPEND TH…" at bounding box center [671, 323] width 929 height 34
paste input "MEDLEY (WONDERFUL, HEM OF HIS GRAMENT, [PERSON_NAME] BE A FENCE AROUND ME)"
click at [1033, 439] on button "Search" at bounding box center [1084, 456] width 103 height 34
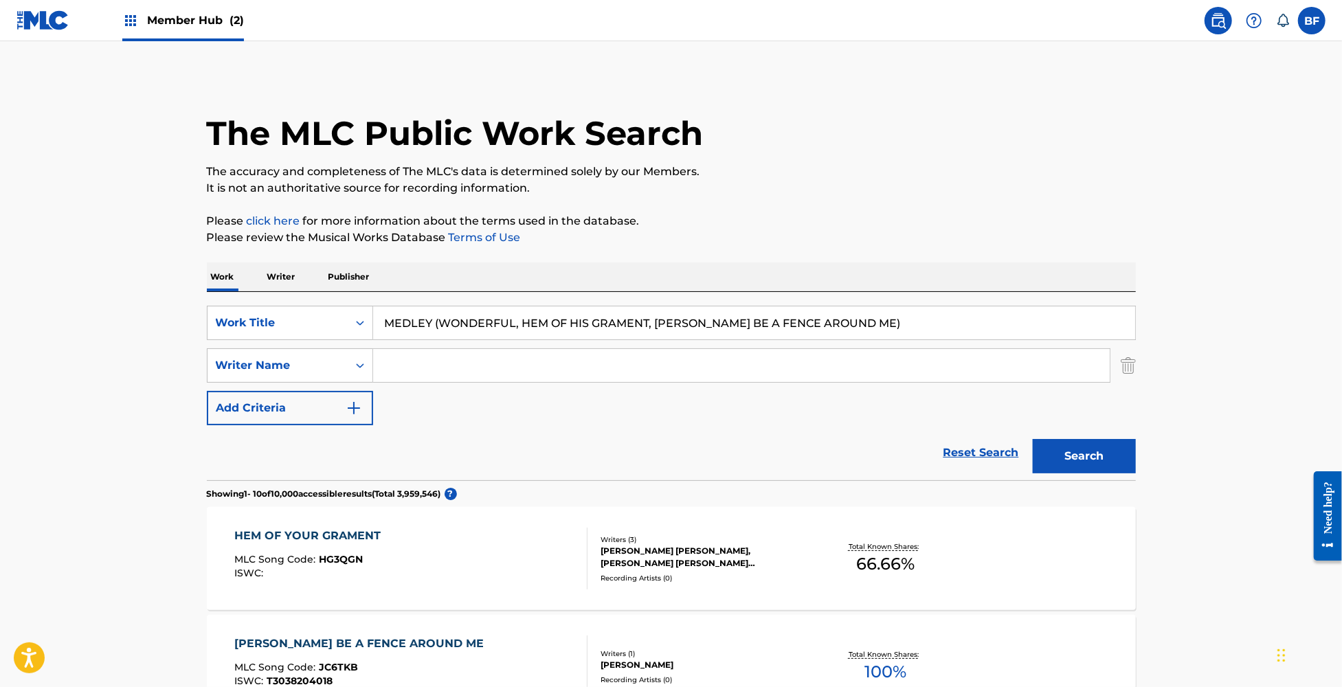
drag, startPoint x: 866, startPoint y: 319, endPoint x: 410, endPoint y: 306, distance: 455.8
click at [410, 306] on div "MEDLEY (WONDERFUL, HEM OF HIS GRAMENT, [PERSON_NAME] BE A FENCE AROUND ME)" at bounding box center [754, 323] width 763 height 34
paste input "MEDLEY 1: LOVE IN VAIN / BRING IT ON HOME TO ME"
paste input "Search Form"
click at [1081, 454] on button "Search" at bounding box center [1084, 456] width 103 height 34
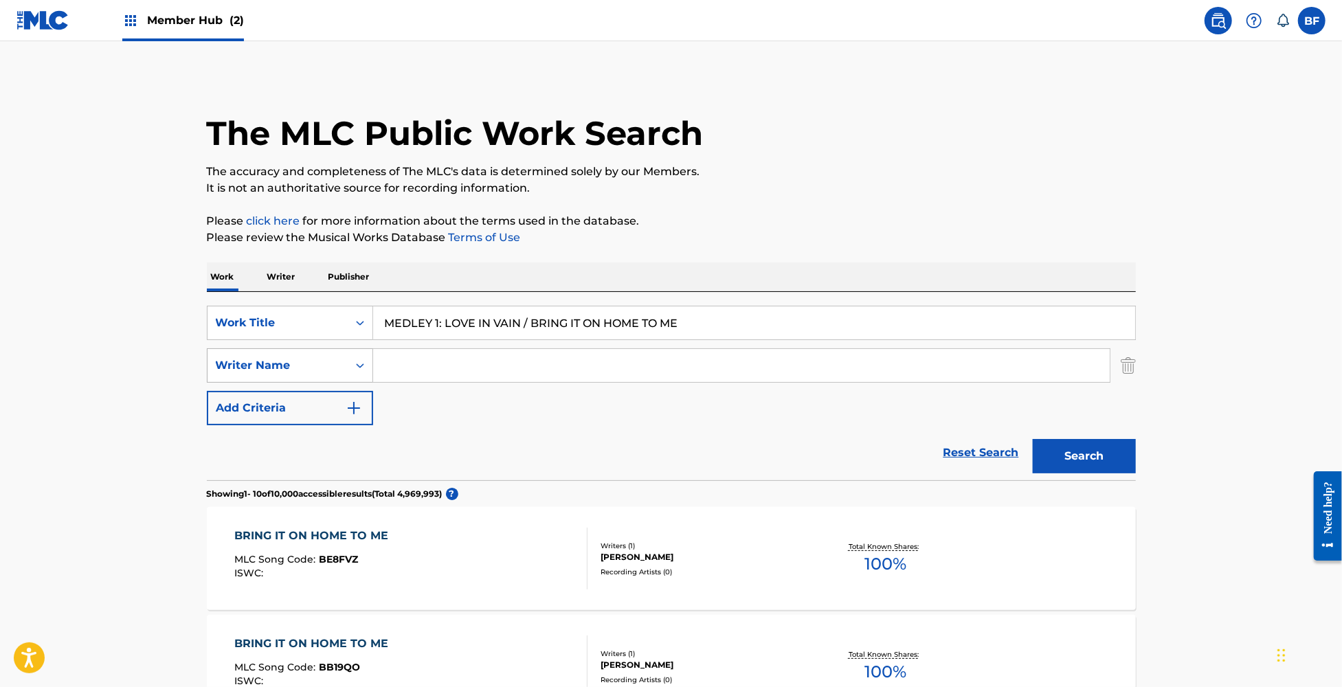
drag, startPoint x: 790, startPoint y: 313, endPoint x: 303, endPoint y: 357, distance: 488.5
click at [303, 357] on div "SearchWithCriteria1541f75a-ad50-4fa2-b625-f4c9726b5dcd Work Title MEDLEY 1: LOV…" at bounding box center [671, 366] width 929 height 120
paste input "BELLE ANCOLIE : [PERSON_NAME] / QUAND [PERSON_NAME] VA CHEZ SON FILS / [PERSON_…"
click at [1033, 439] on button "Search" at bounding box center [1084, 456] width 103 height 34
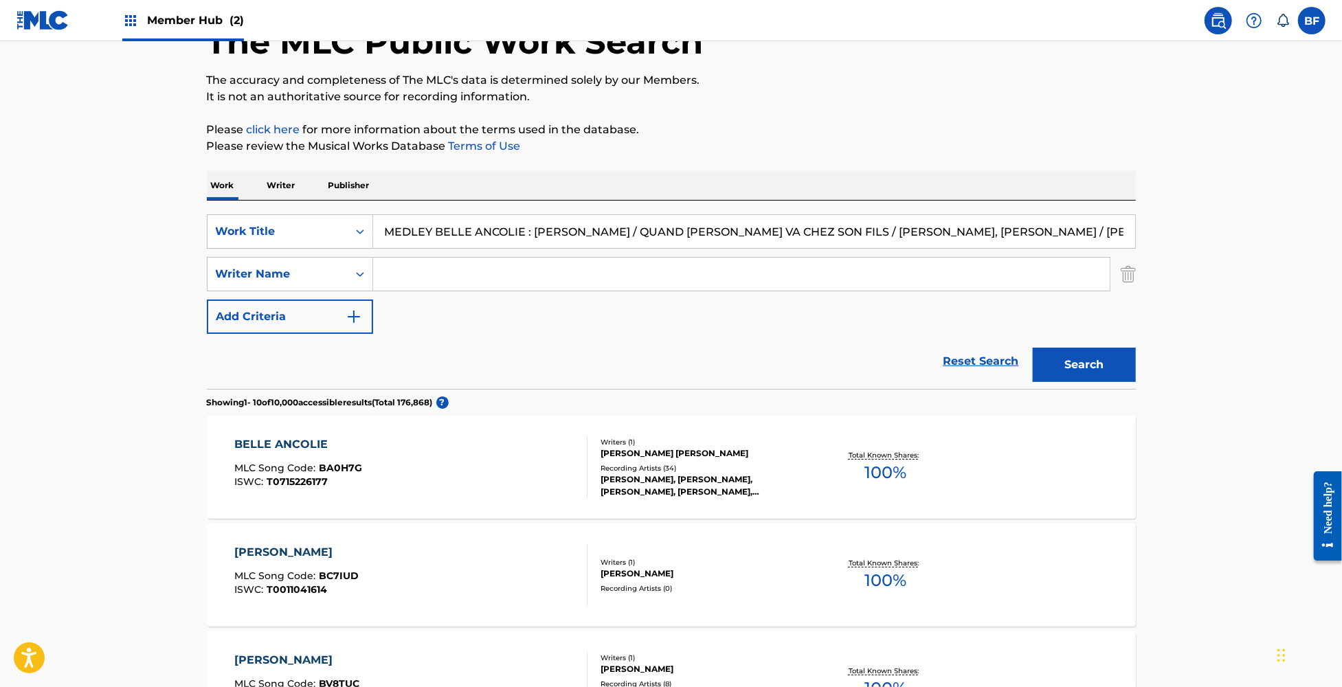
scroll to position [183, 0]
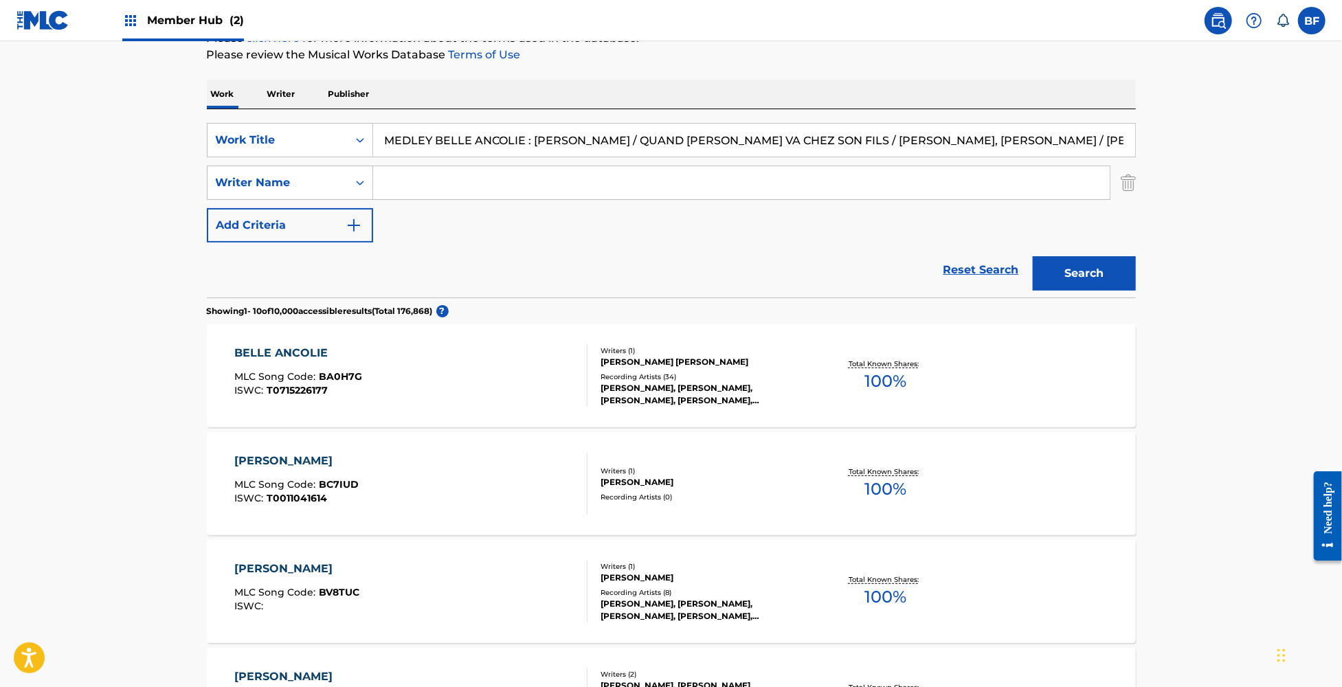
click at [957, 140] on input "MEDLEY BELLE ANCOLIE : [PERSON_NAME] / QUAND [PERSON_NAME] VA CHEZ SON FILS / […" at bounding box center [754, 140] width 762 height 33
paste input ": (I KNOW) IM LOSING YOU - ITS ALL OVER NOW - STANDIN IN THE SHADOWS OF LOVE - …"
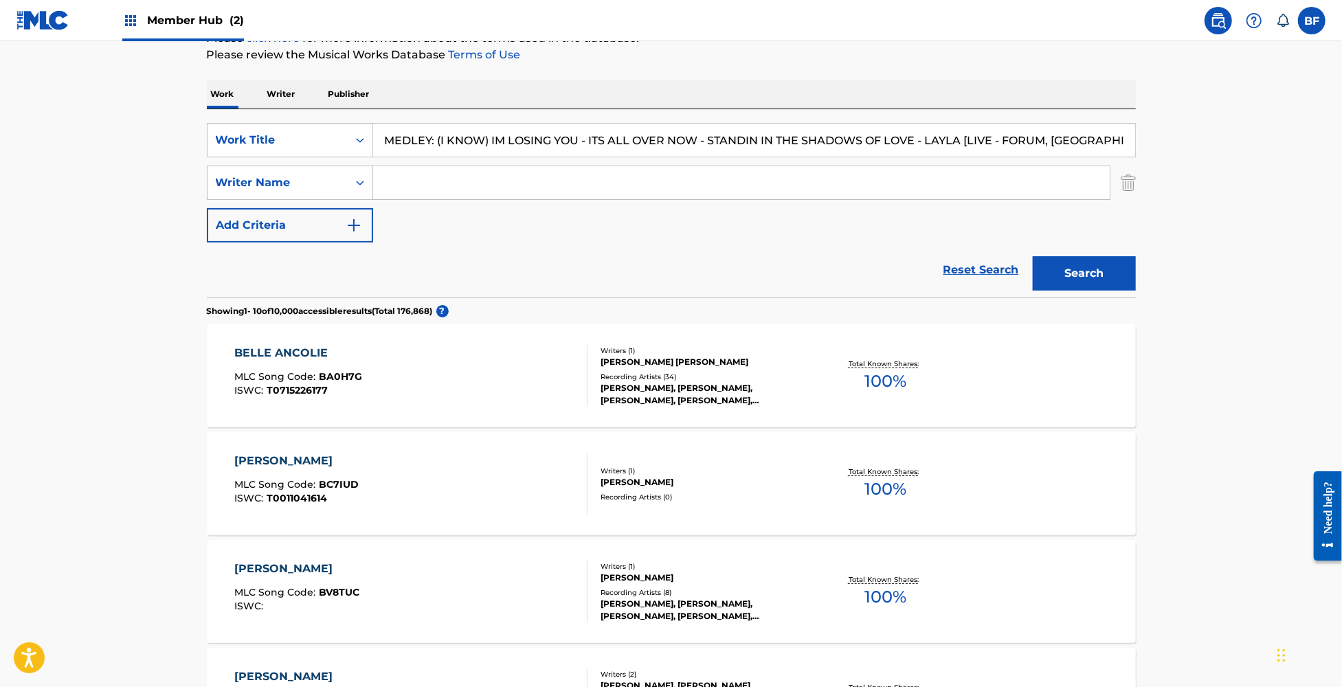
scroll to position [0, 78]
type input "MEDLEY: (I KNOW) IM LOSING YOU - ITS ALL OVER NOW - STANDIN IN THE SHADOWS OF L…"
click at [1033, 256] on button "Search" at bounding box center [1084, 273] width 103 height 34
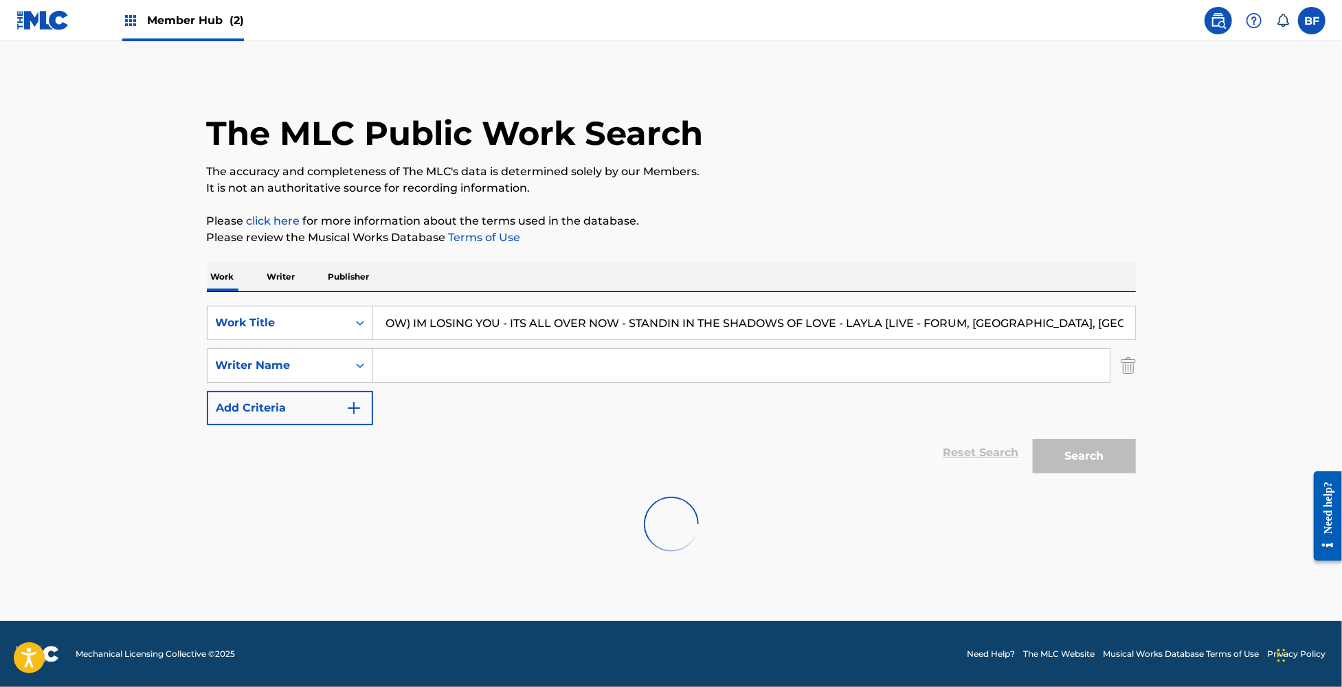
scroll to position [0, 0]
